Goal: Information Seeking & Learning: Learn about a topic

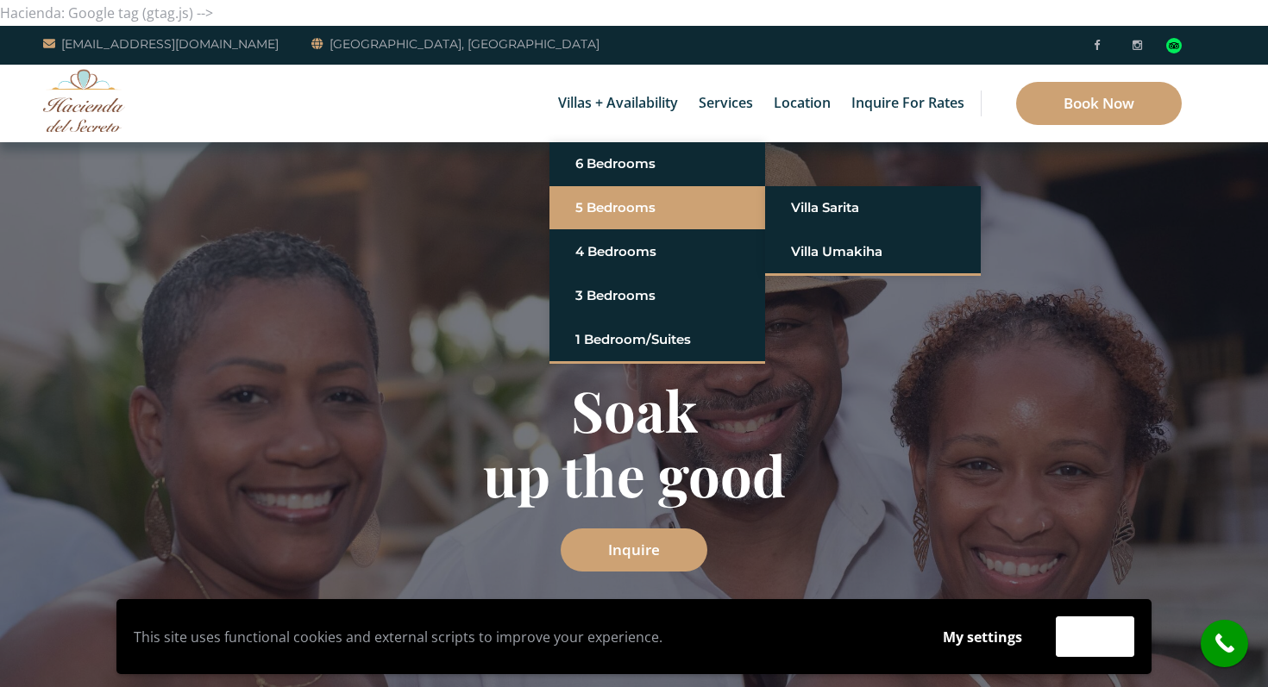
click at [611, 204] on link "5 Bedrooms" at bounding box center [657, 207] width 164 height 31
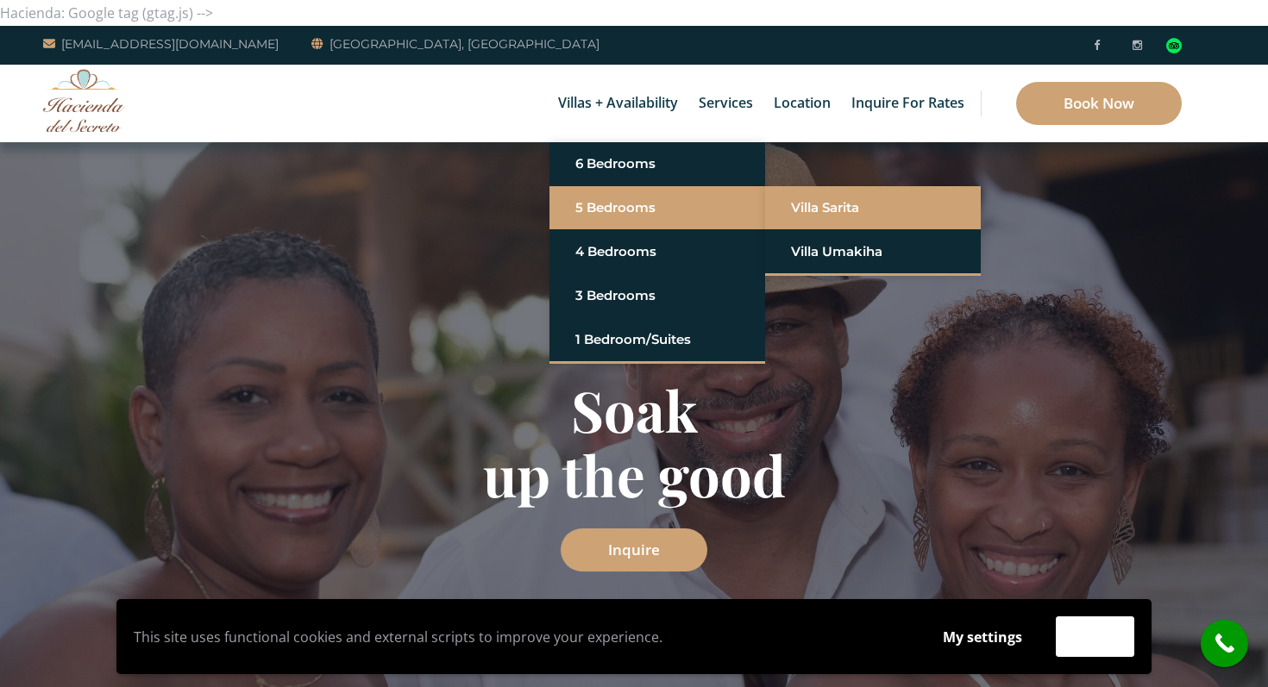
click at [851, 219] on link "Villa Sarita" at bounding box center [873, 207] width 164 height 31
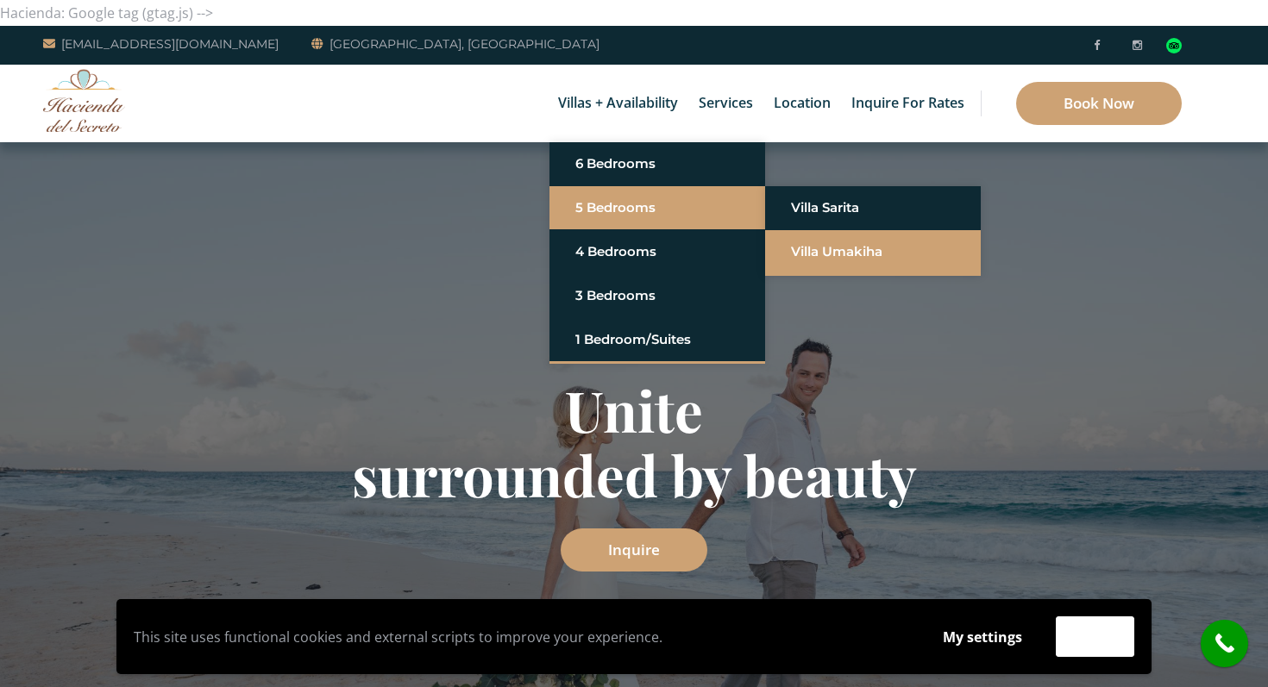
click at [796, 260] on link "Villa Umakiha" at bounding box center [873, 251] width 164 height 31
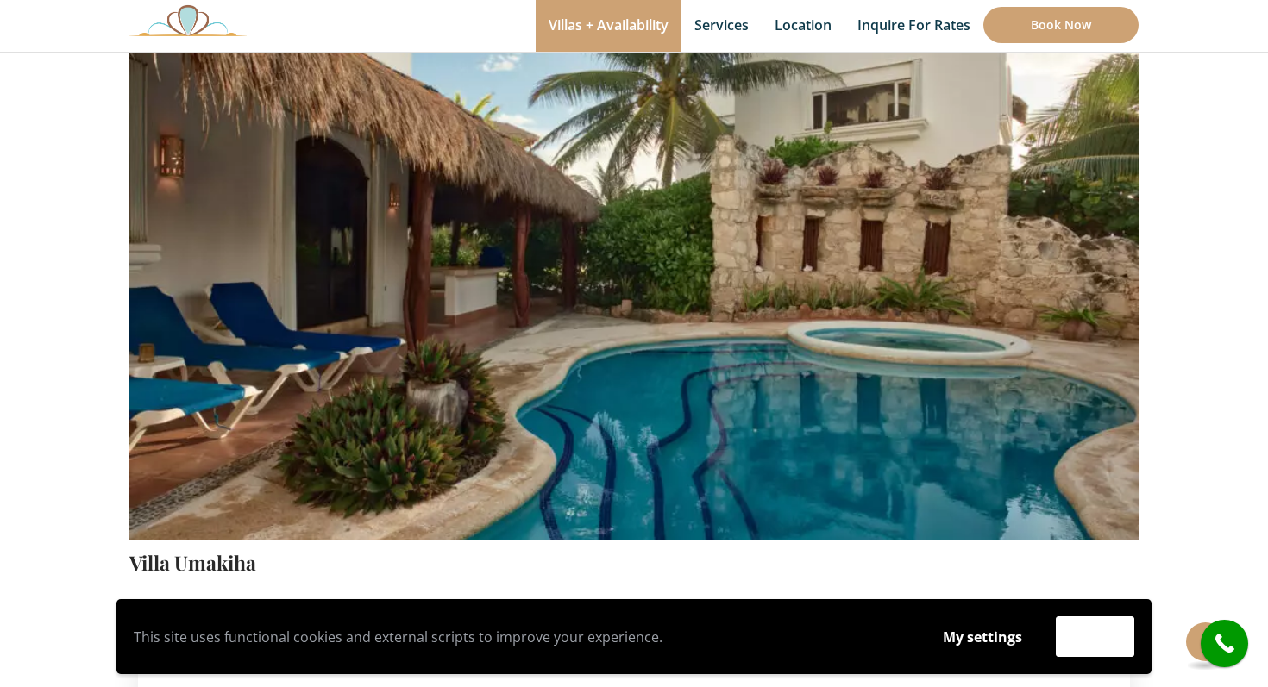
scroll to position [87, 0]
